Goal: Information Seeking & Learning: Learn about a topic

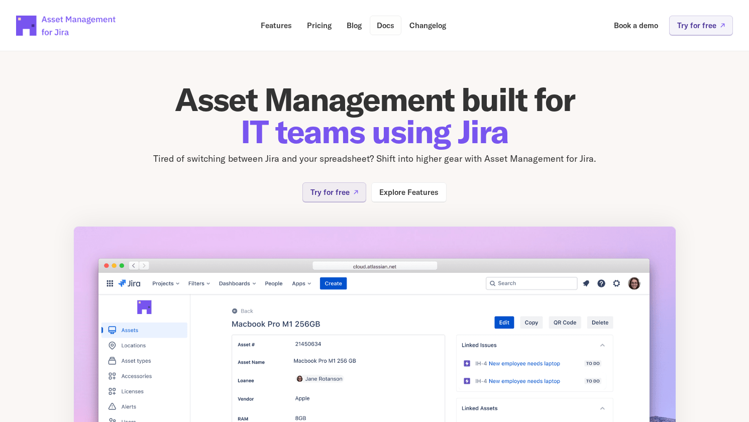
click at [388, 23] on p "Docs" at bounding box center [386, 26] width 18 height 8
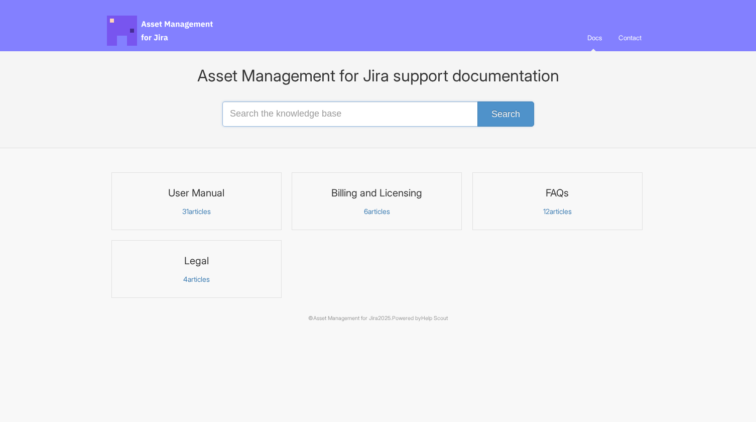
click at [271, 118] on input "Search the knowledge base" at bounding box center [377, 113] width 311 height 25
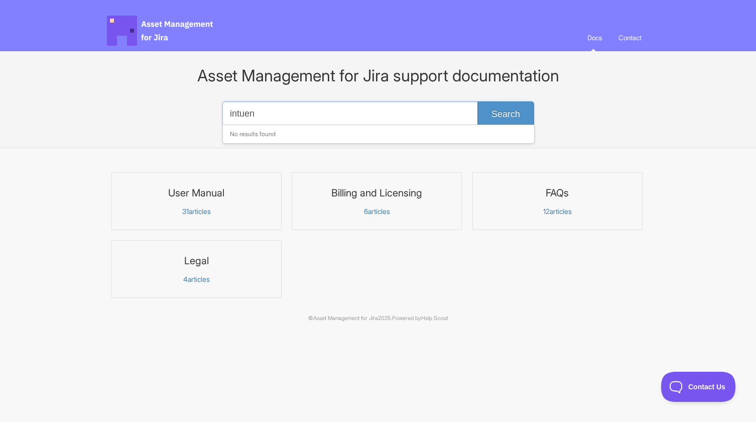
type input "intuen"
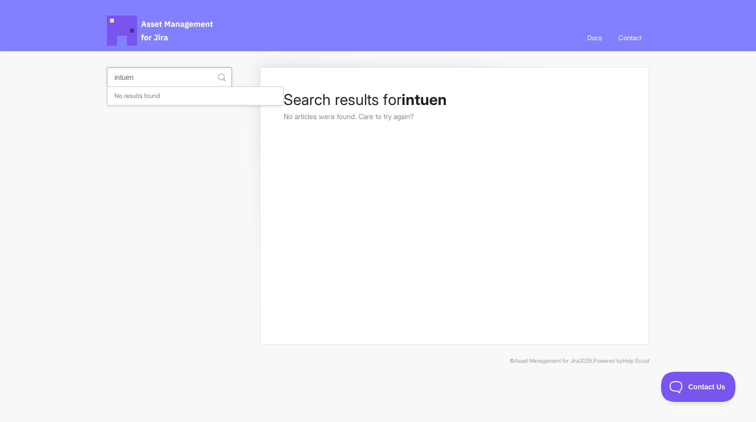
drag, startPoint x: 172, startPoint y: 80, endPoint x: 107, endPoint y: 82, distance: 64.3
click at [107, 82] on input "intuen" at bounding box center [169, 77] width 125 height 20
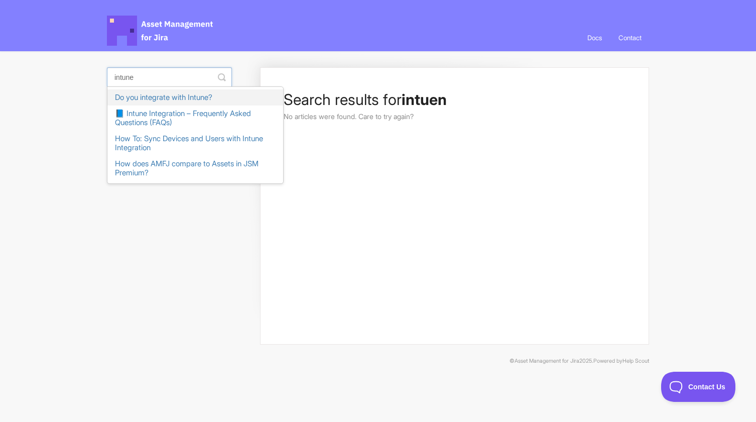
type input "intune"
click at [154, 100] on link "Do you integrate with Intune?" at bounding box center [195, 97] width 176 height 16
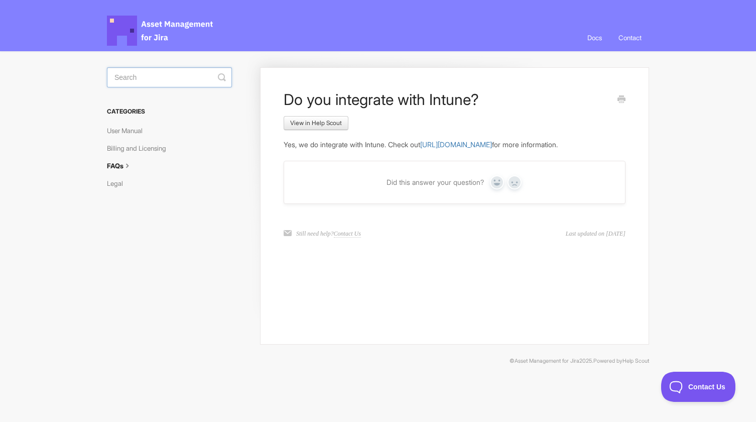
click at [140, 80] on input "Search" at bounding box center [169, 77] width 125 height 20
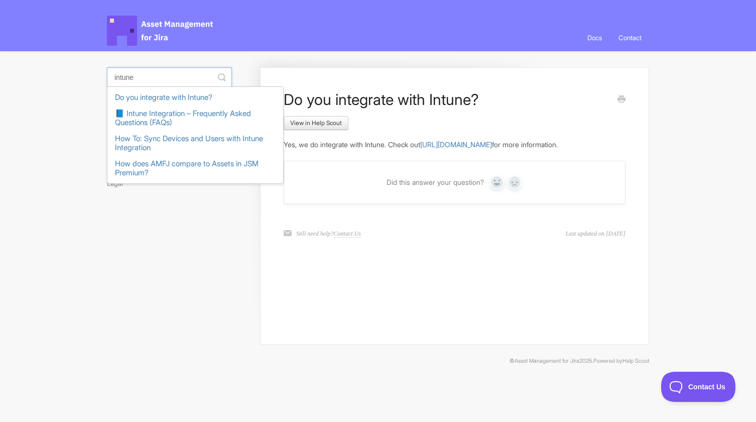
type input "intune"
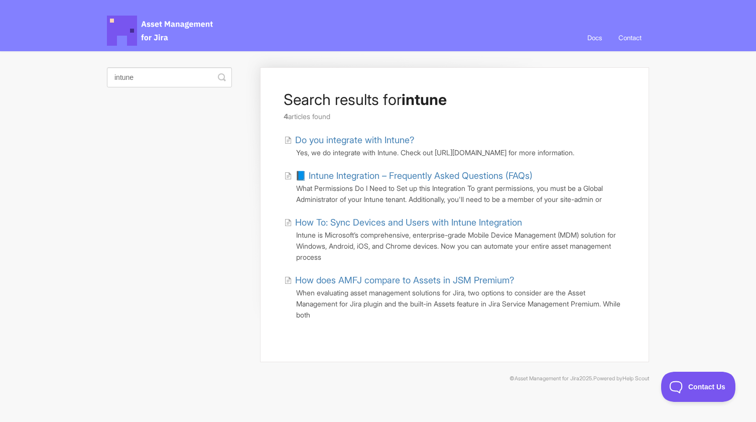
click at [392, 229] on link "How To: Sync Devices and Users with Intune Integration" at bounding box center [403, 222] width 238 height 14
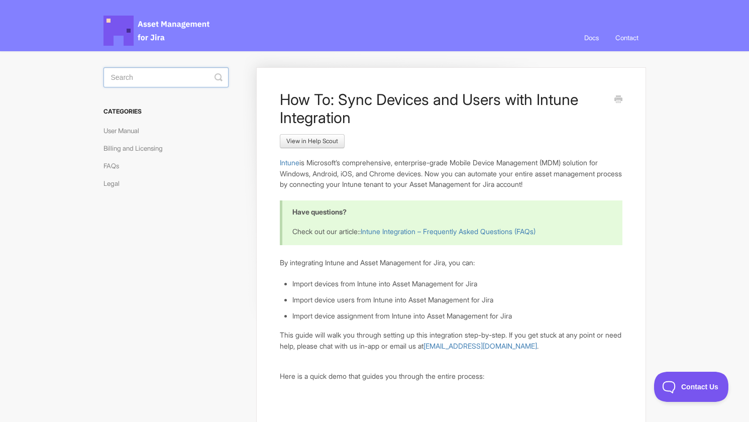
click at [141, 79] on input "Search" at bounding box center [165, 77] width 125 height 20
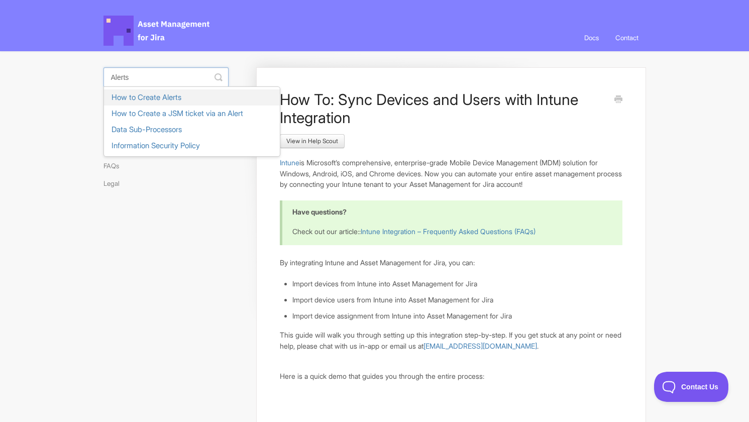
type input "Alerts"
click at [148, 97] on link "How to Create Alerts" at bounding box center [192, 97] width 176 height 16
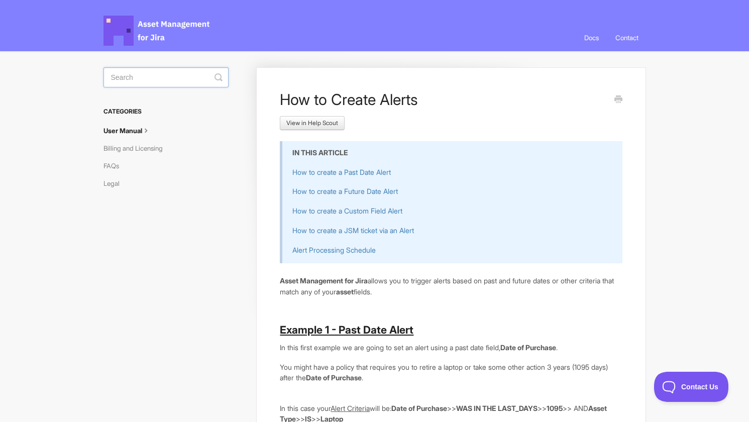
click at [131, 73] on input "Search" at bounding box center [165, 77] width 125 height 20
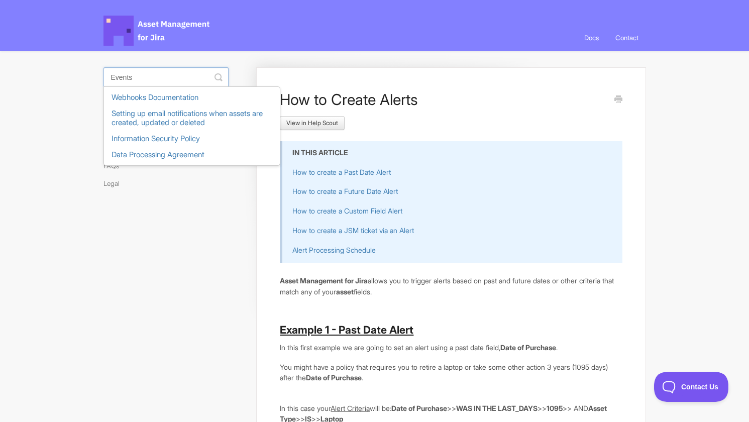
type input "Events"
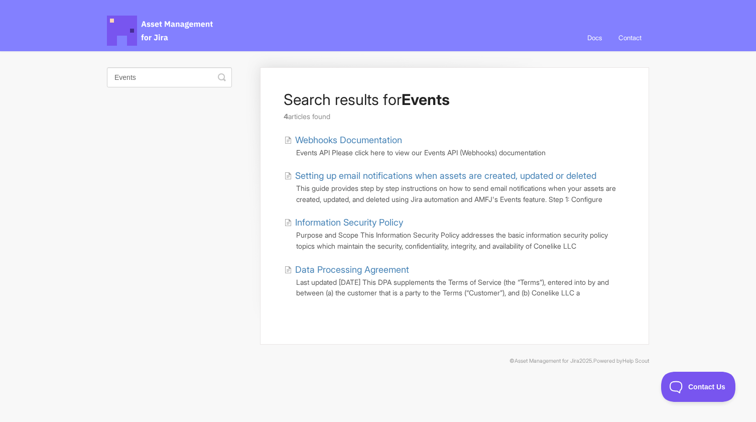
click at [389, 143] on link "Webhooks Documentation" at bounding box center [343, 140] width 118 height 14
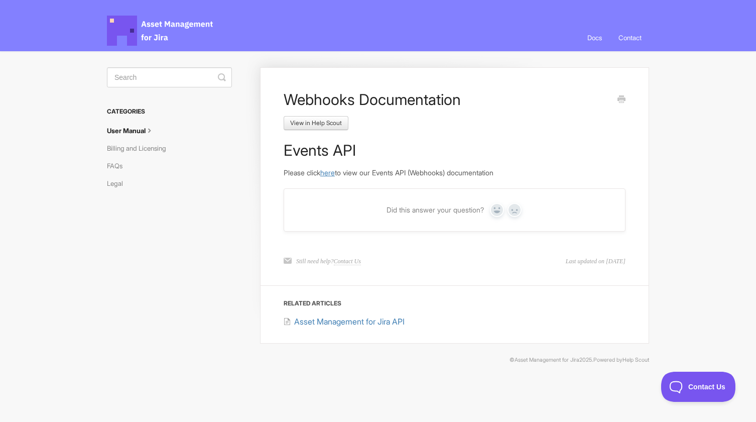
click at [335, 174] on link "here" at bounding box center [327, 172] width 15 height 9
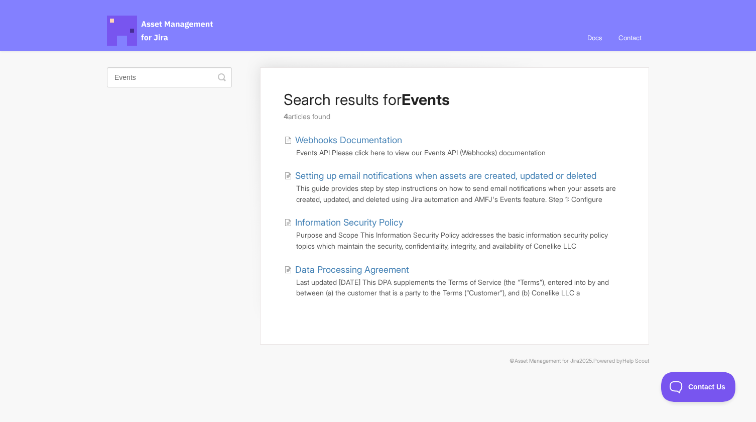
click at [413, 173] on link "Setting up email notifications when assets are created, updated or deleted" at bounding box center [440, 176] width 312 height 14
